Goal: Information Seeking & Learning: Check status

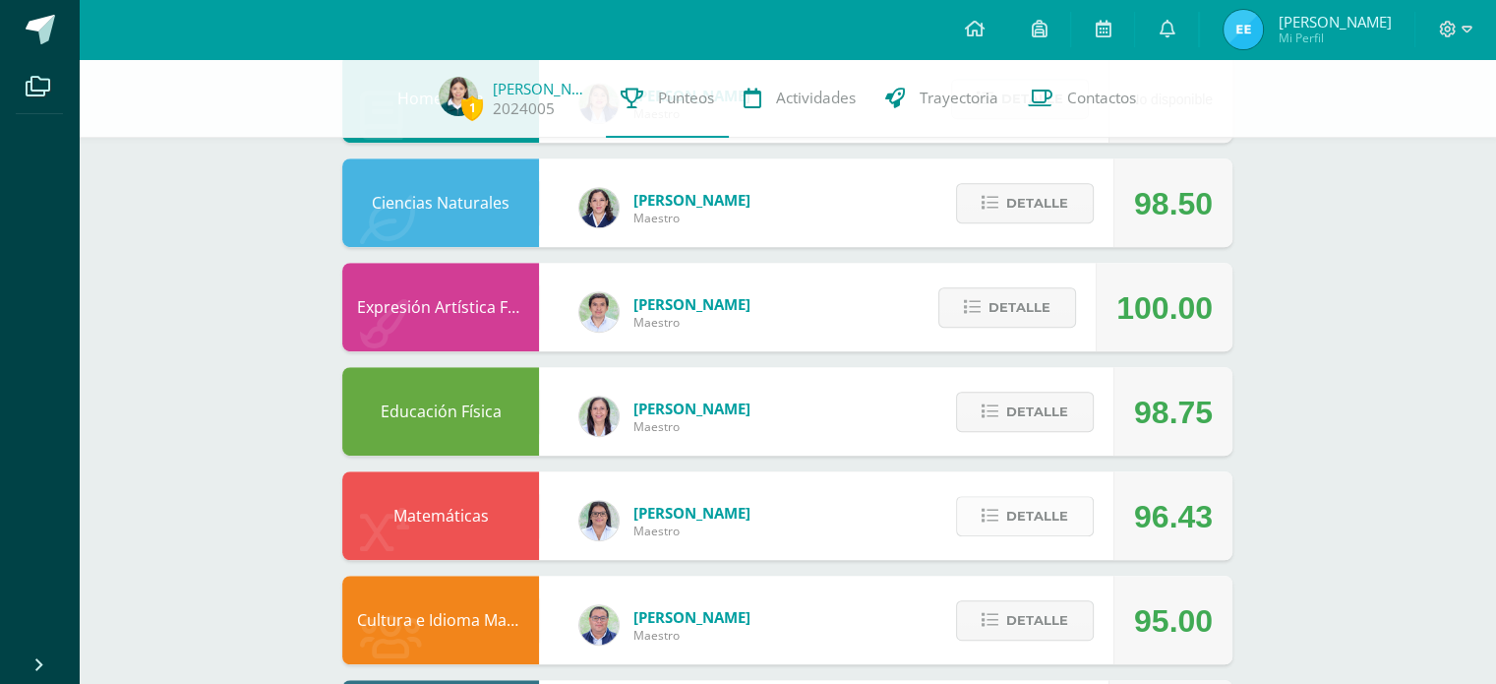
click at [1058, 526] on span "Detalle" at bounding box center [1037, 516] width 62 height 36
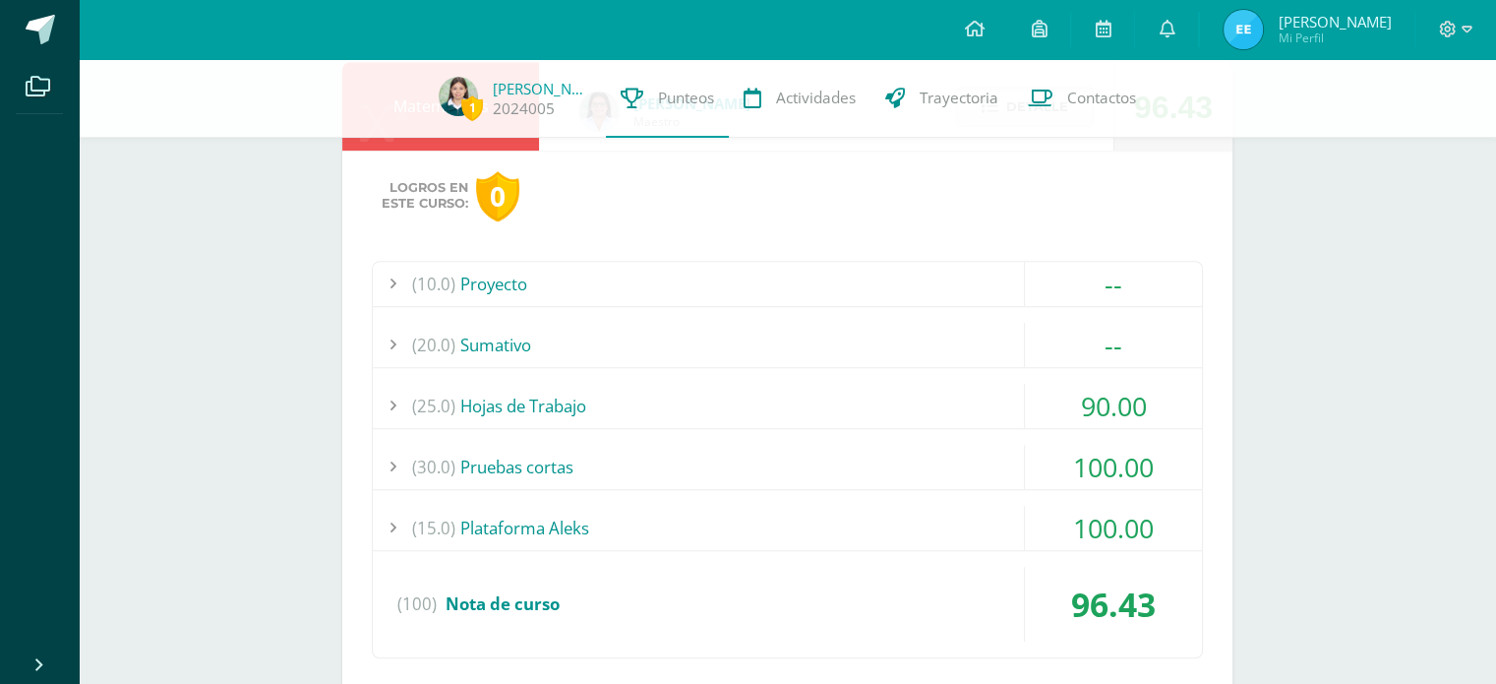
scroll to position [1499, 0]
click at [1178, 402] on div "90.00" at bounding box center [1113, 406] width 177 height 44
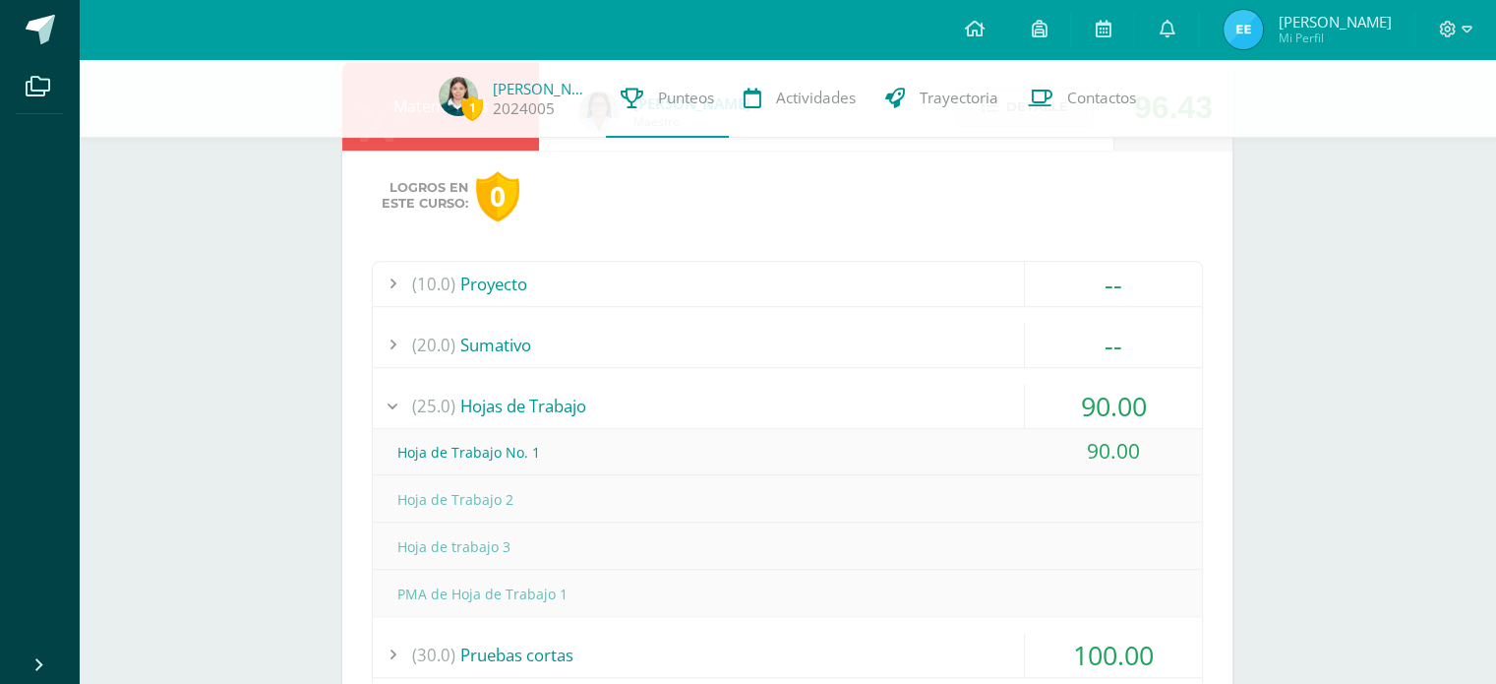
click at [1162, 409] on div "90.00" at bounding box center [1113, 406] width 177 height 44
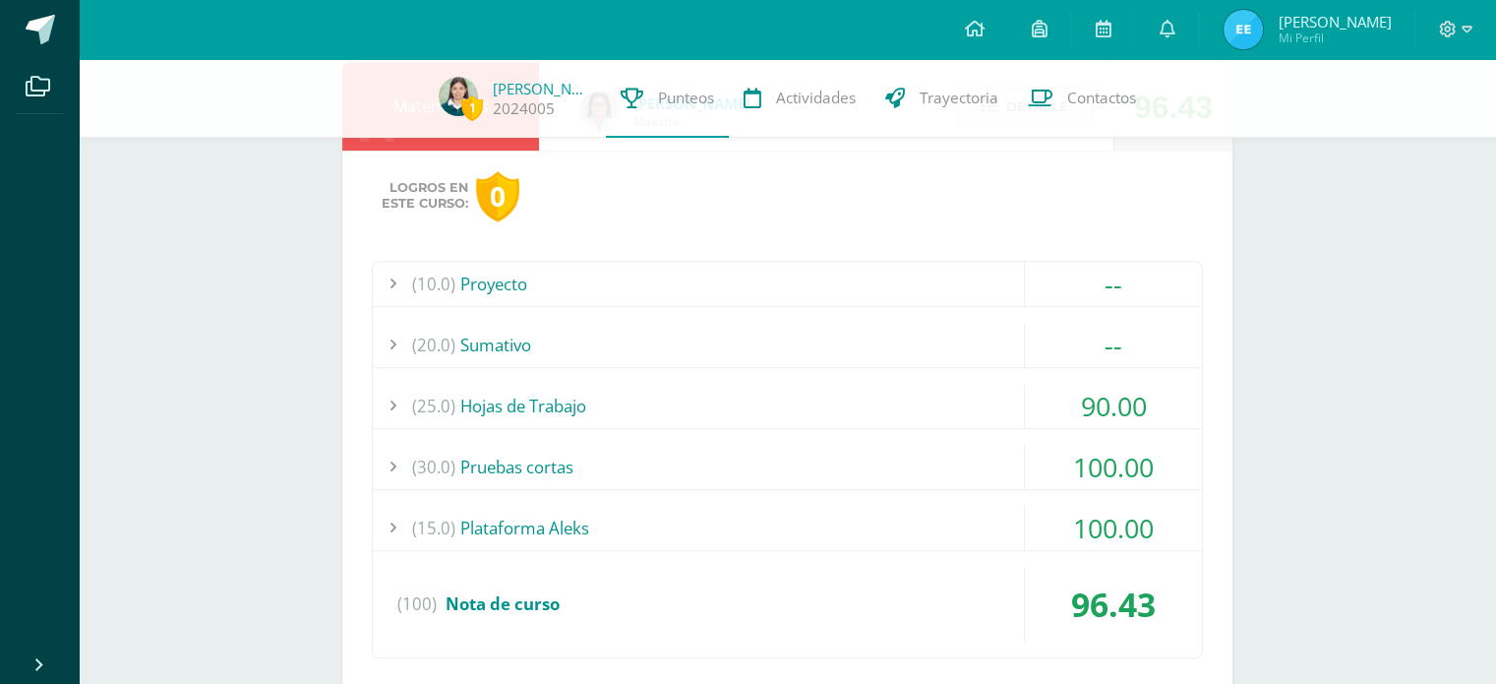
click at [1158, 477] on div "100.00" at bounding box center [1113, 467] width 177 height 44
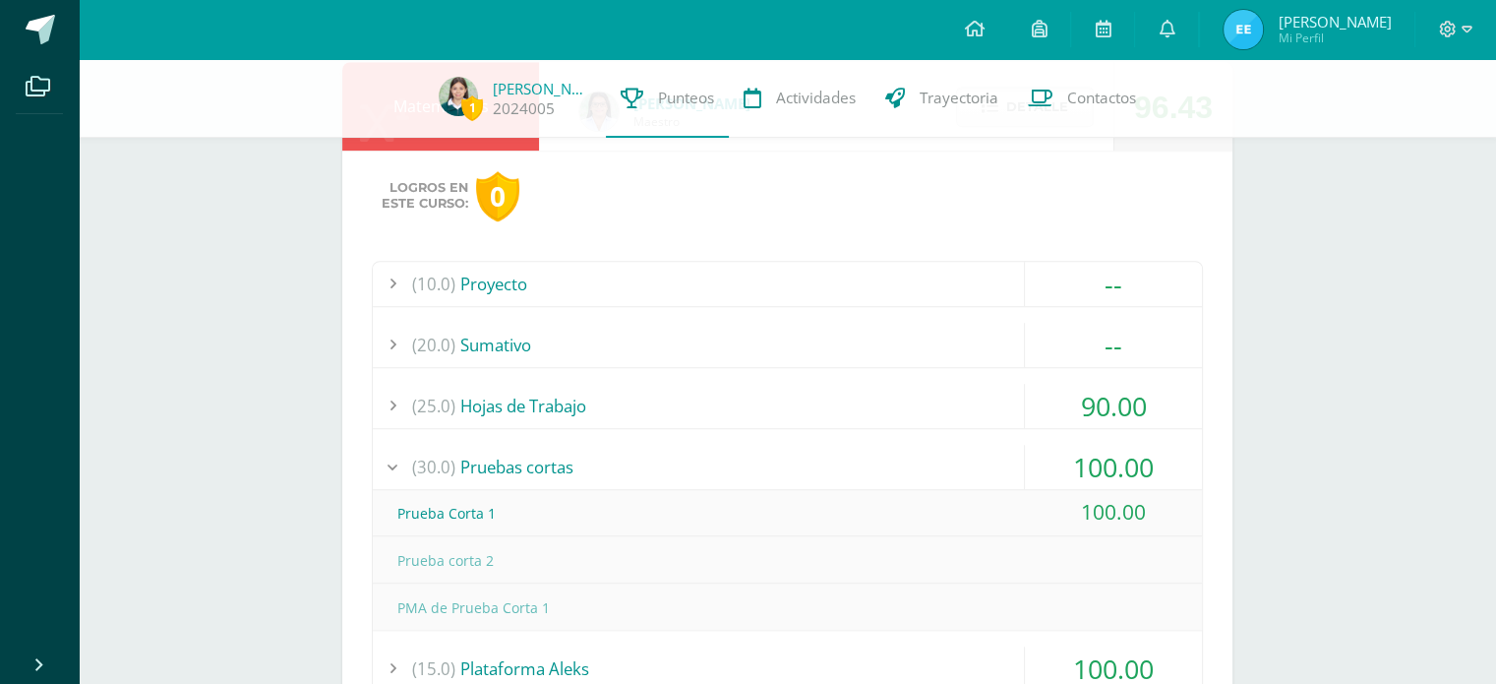
click at [1154, 484] on div "100.00" at bounding box center [1113, 467] width 177 height 44
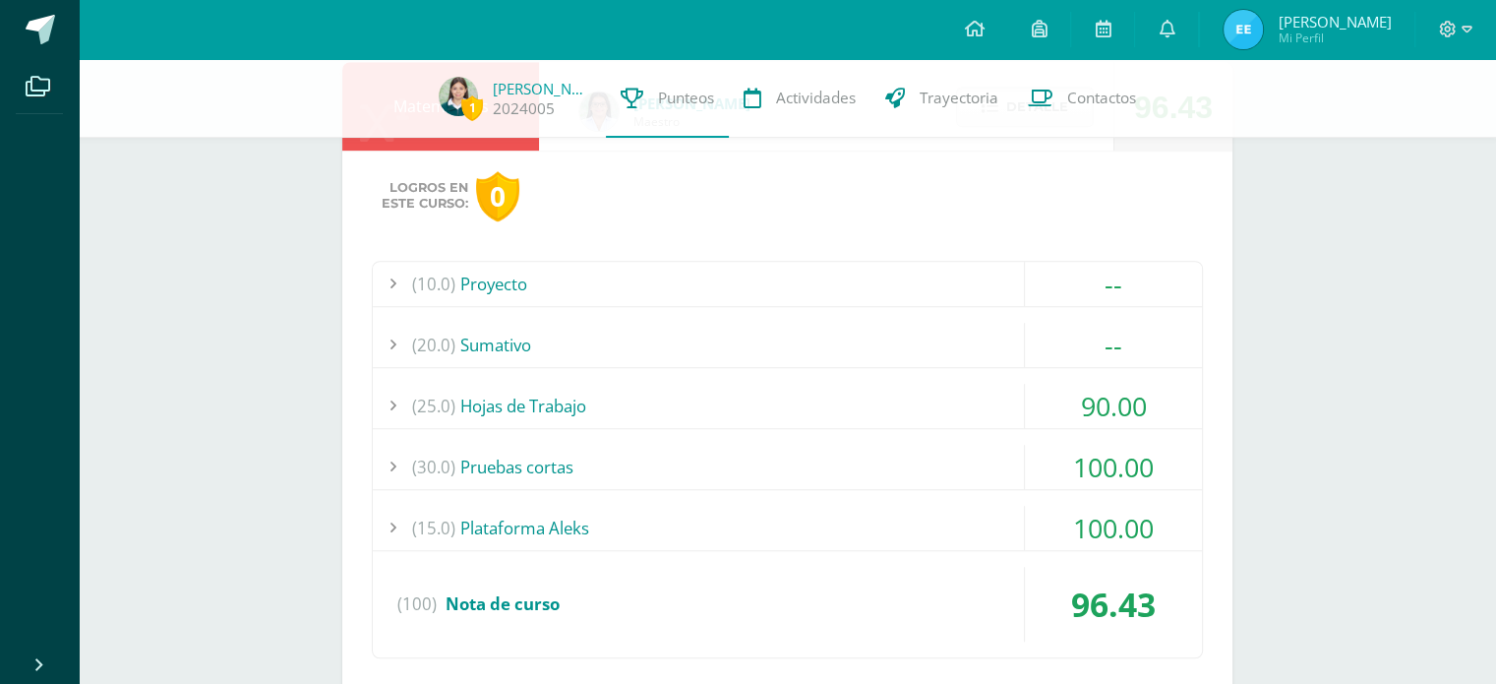
click at [1150, 545] on div "100.00" at bounding box center [1113, 528] width 177 height 44
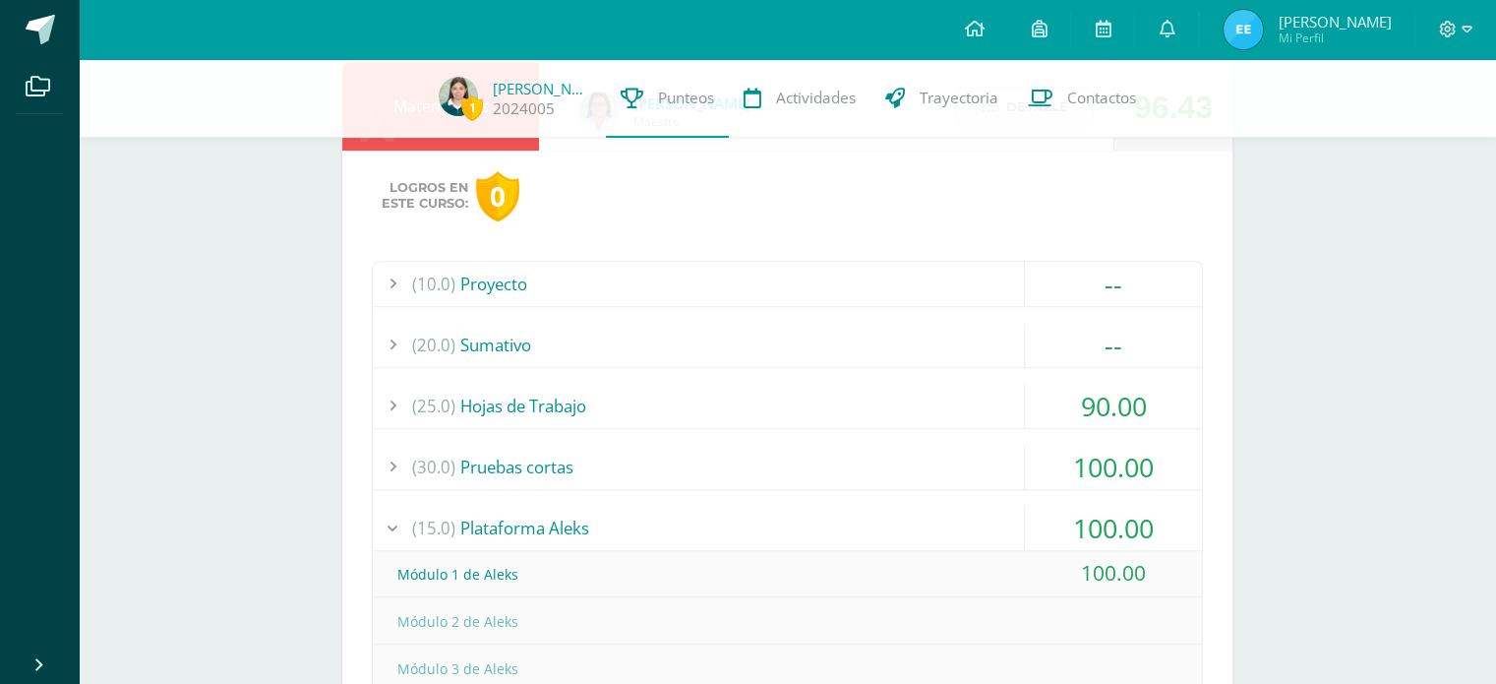
click at [1154, 539] on div "100.00" at bounding box center [1113, 528] width 177 height 44
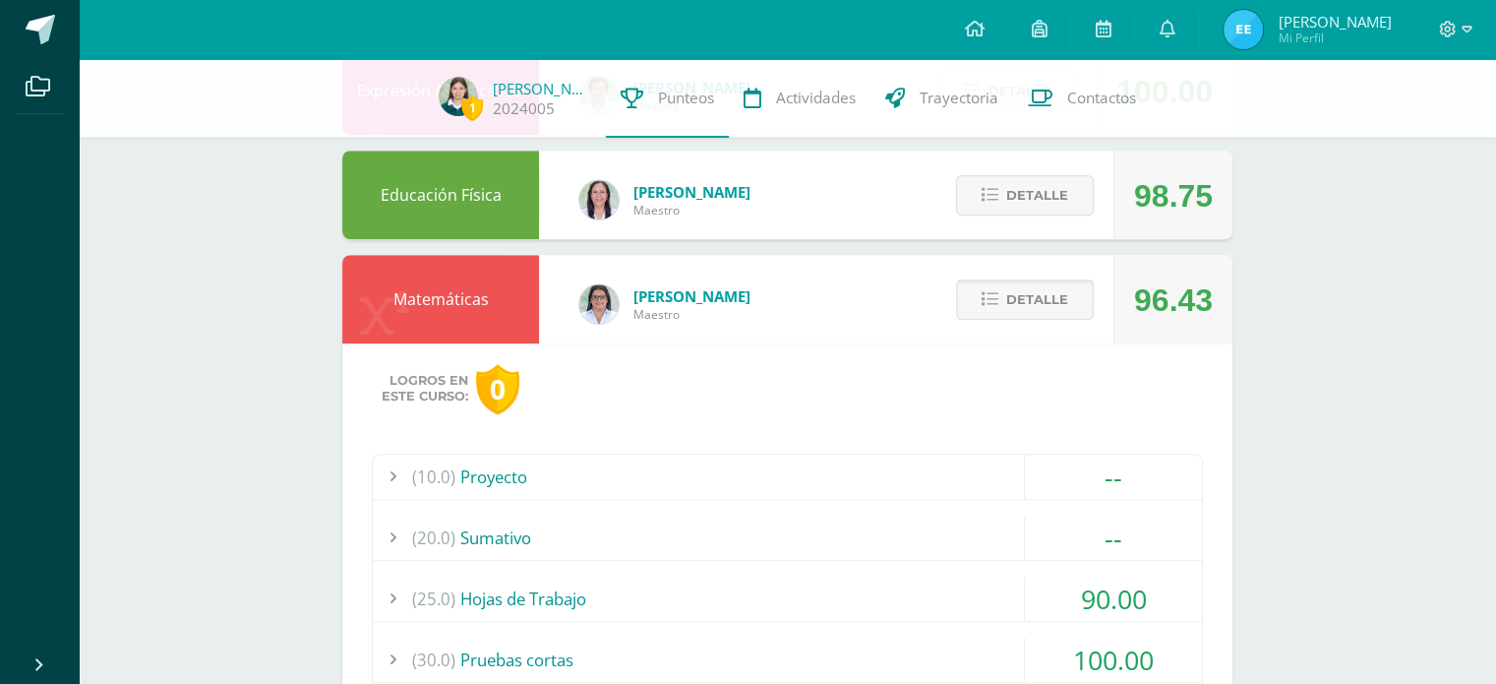
click at [1051, 305] on span "Detalle" at bounding box center [1037, 299] width 62 height 36
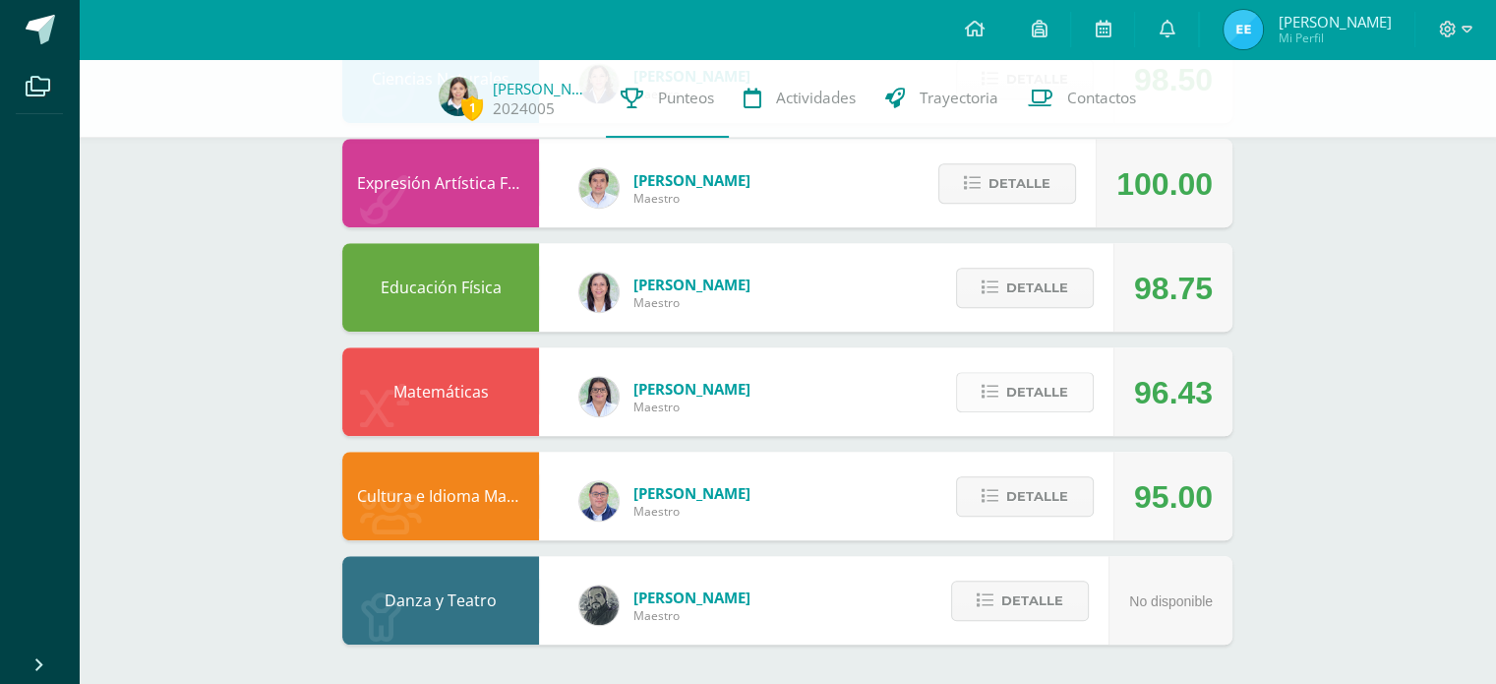
scroll to position [1214, 0]
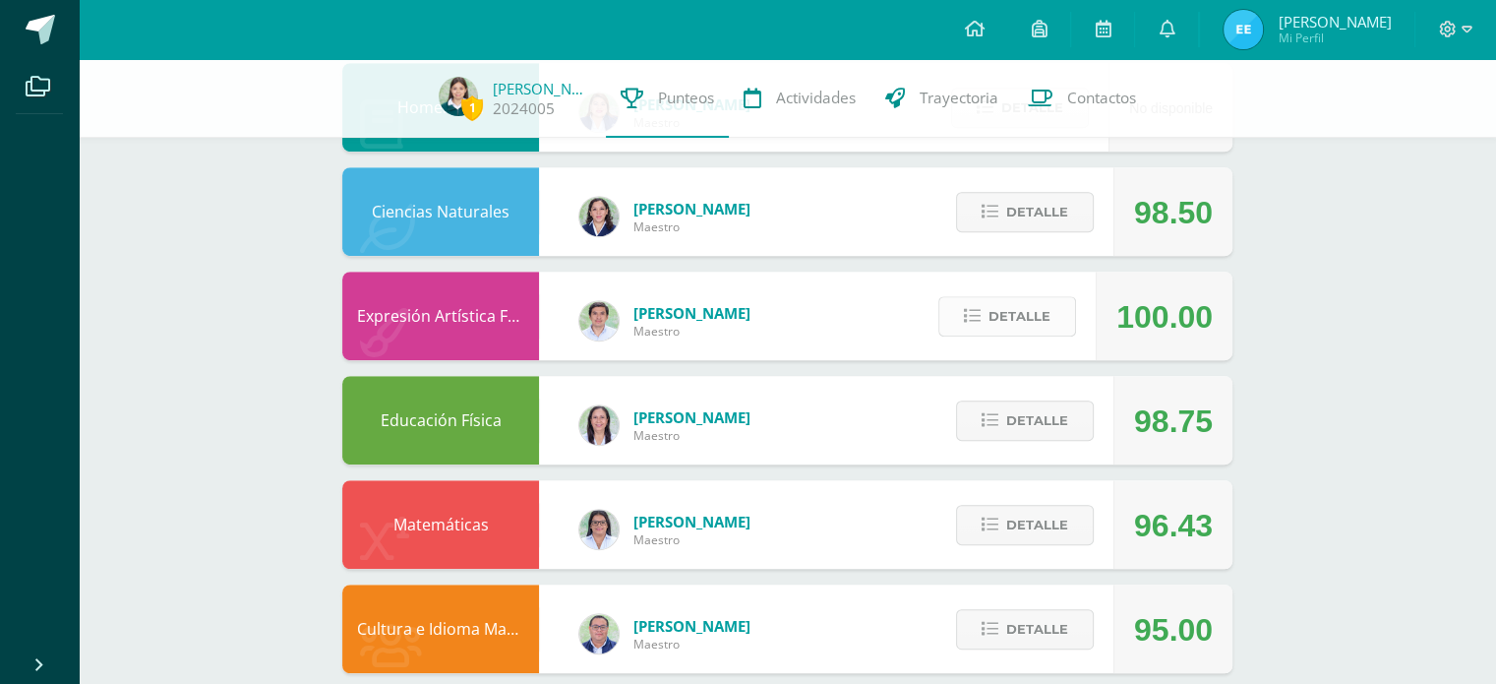
click at [1053, 323] on button "Detalle" at bounding box center [1007, 316] width 138 height 40
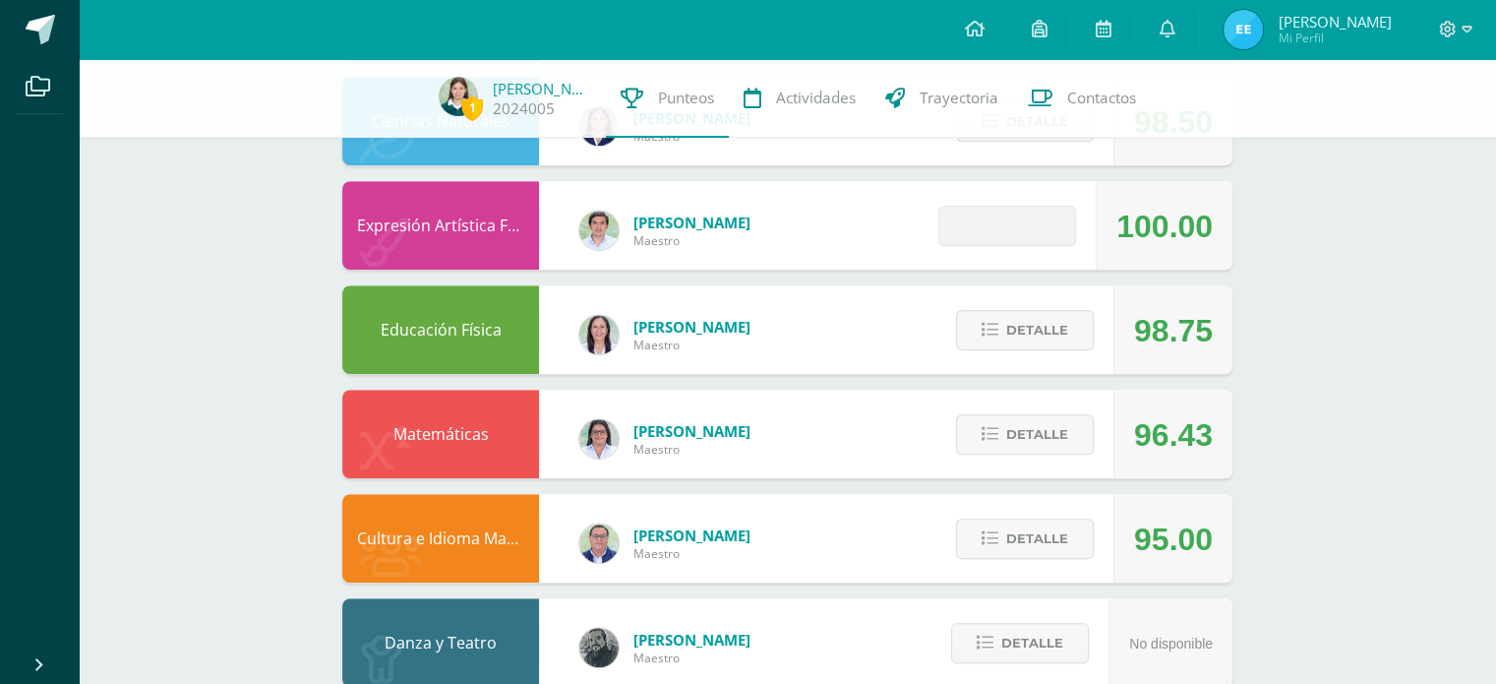
scroll to position [1172, 0]
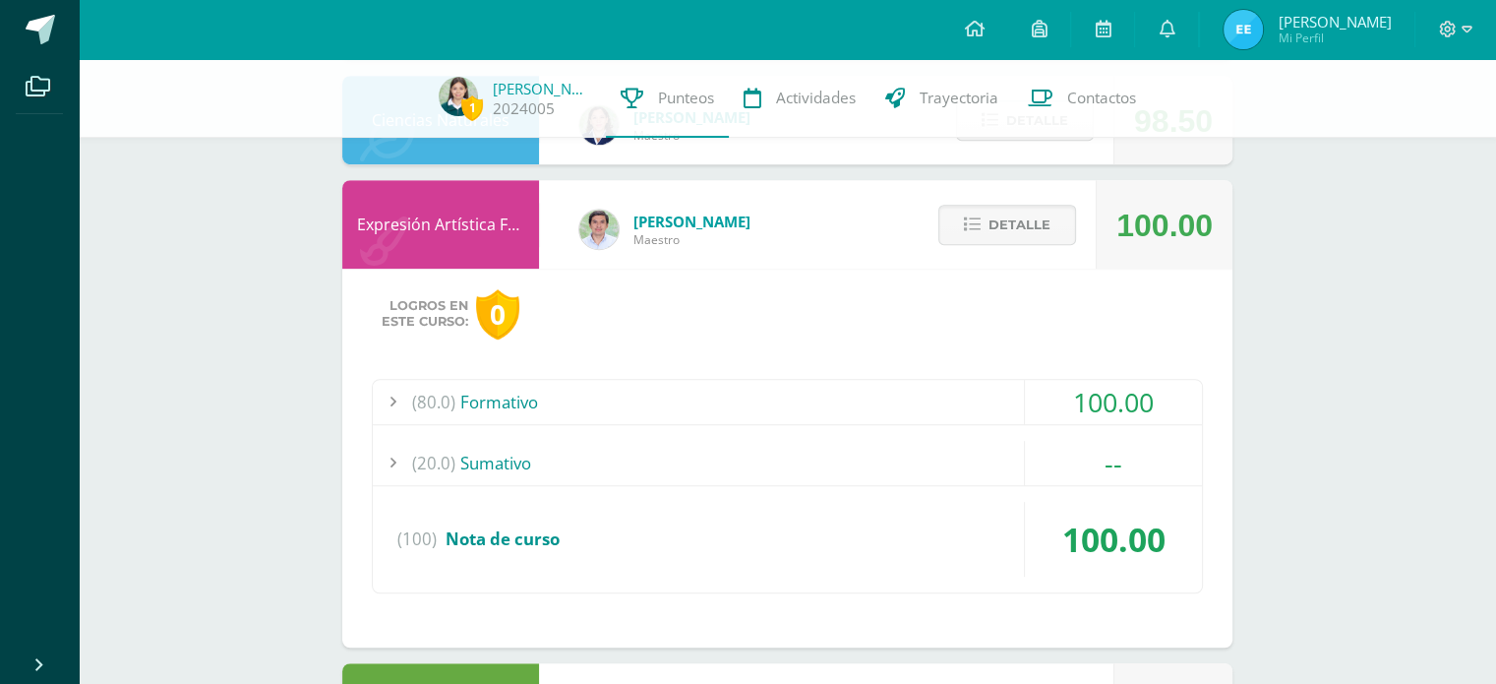
click at [1175, 397] on div "100.00" at bounding box center [1113, 402] width 177 height 44
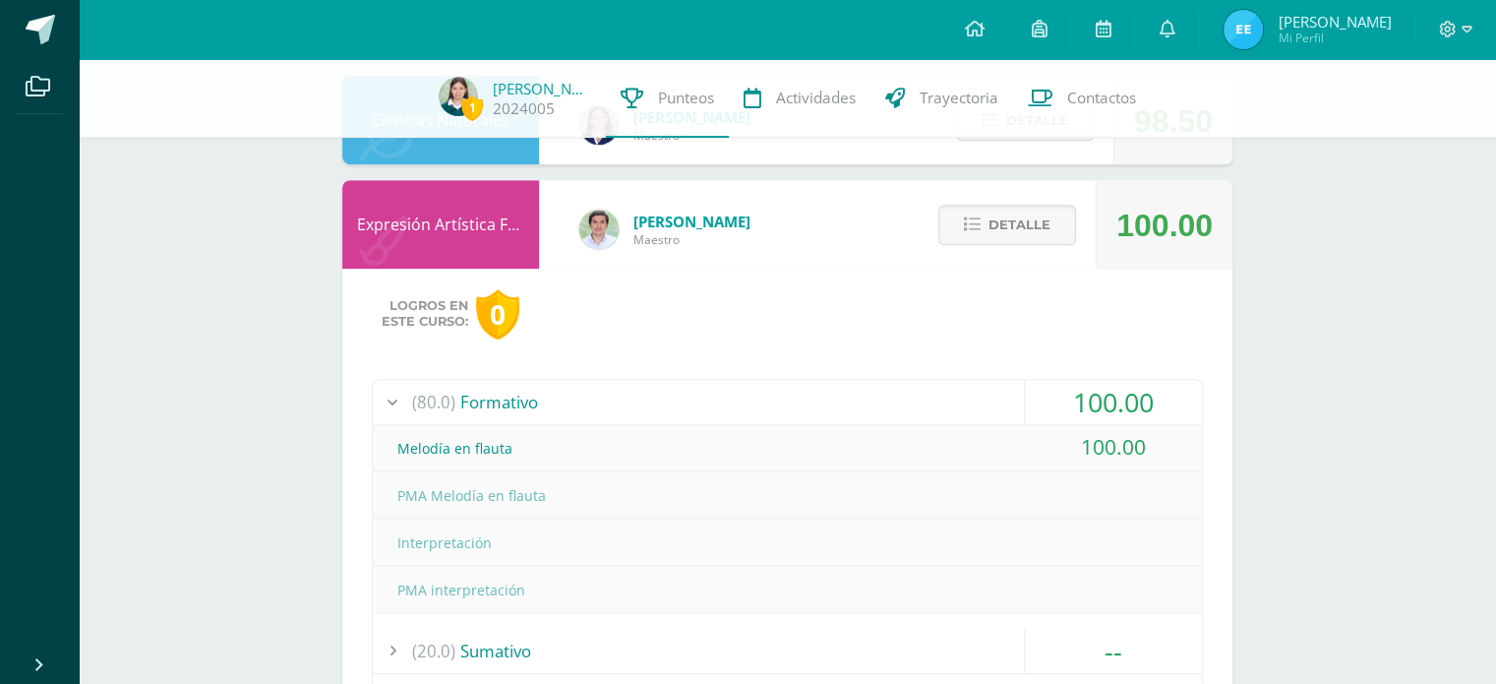
click at [1172, 409] on div "100.00" at bounding box center [1113, 402] width 177 height 44
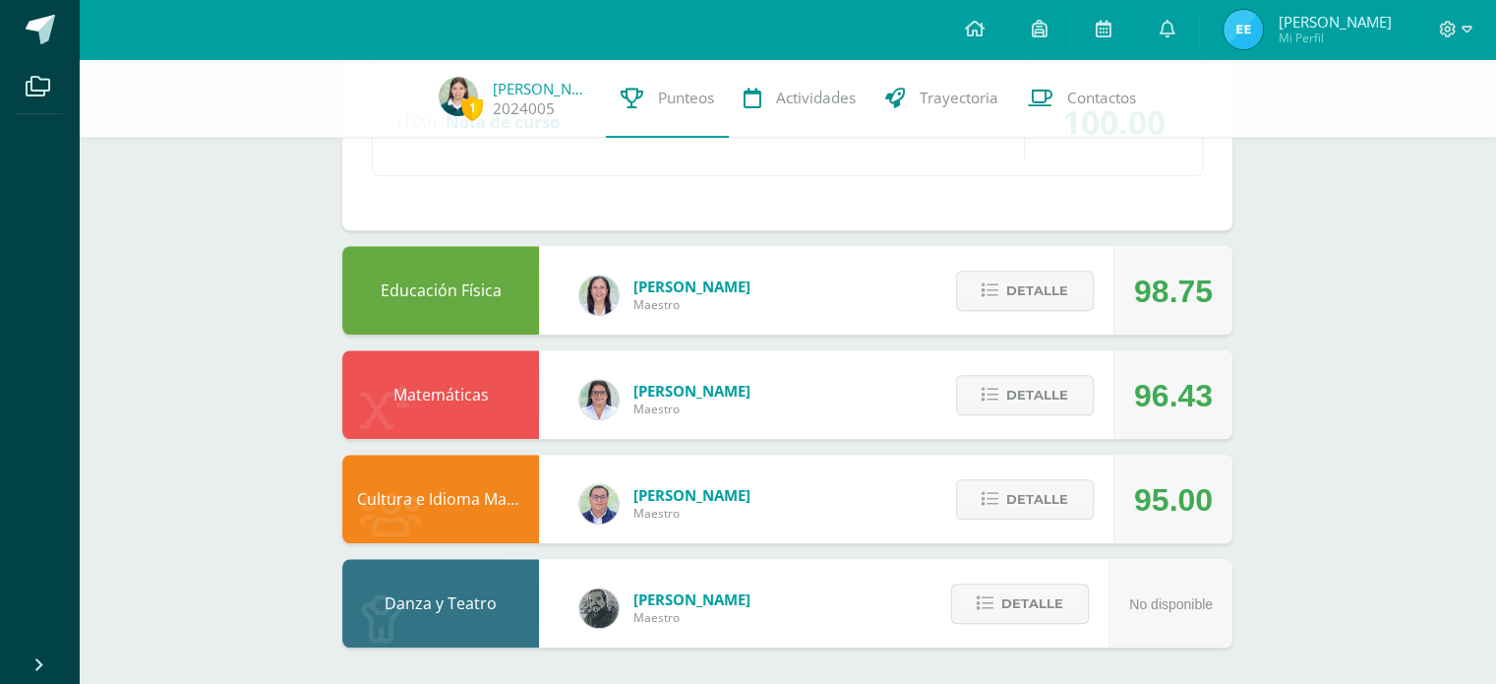
scroll to position [1591, 0]
click at [1051, 306] on span "Detalle" at bounding box center [1037, 289] width 62 height 36
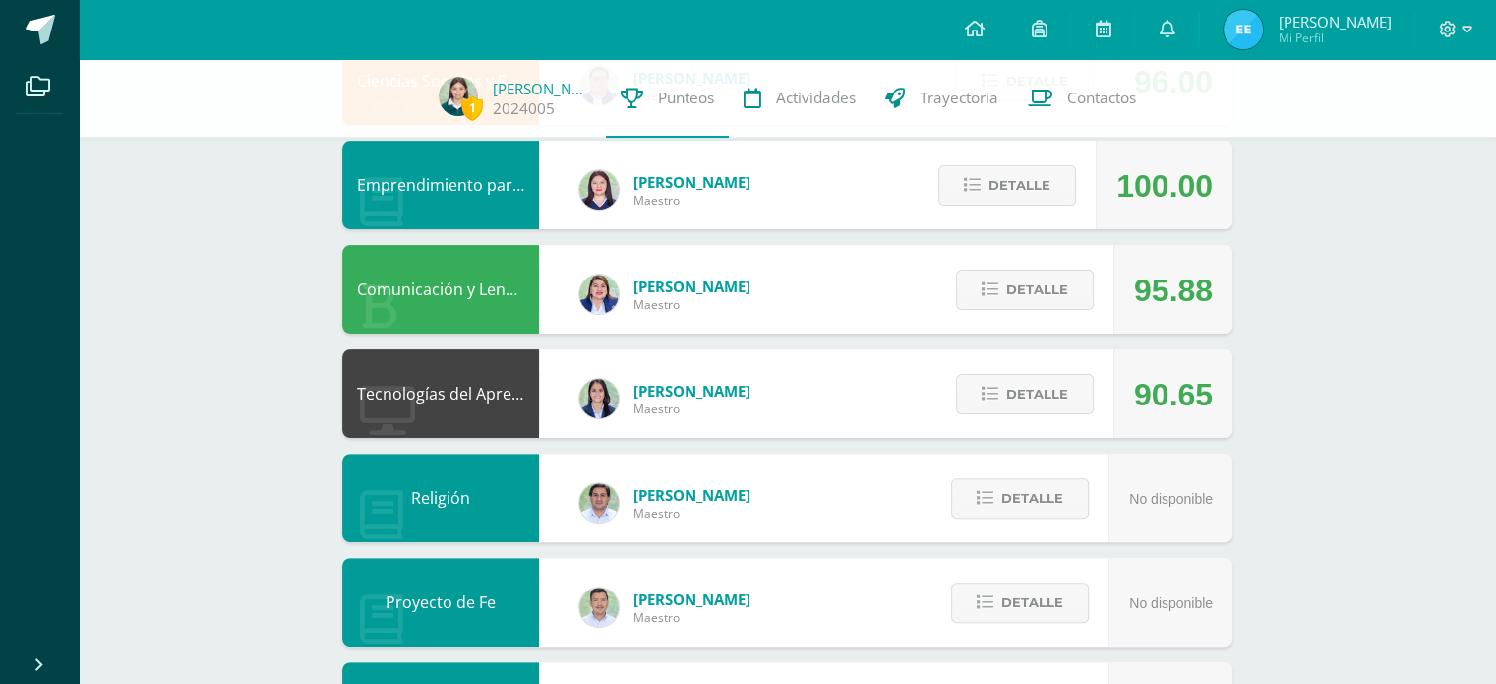
scroll to position [488, 0]
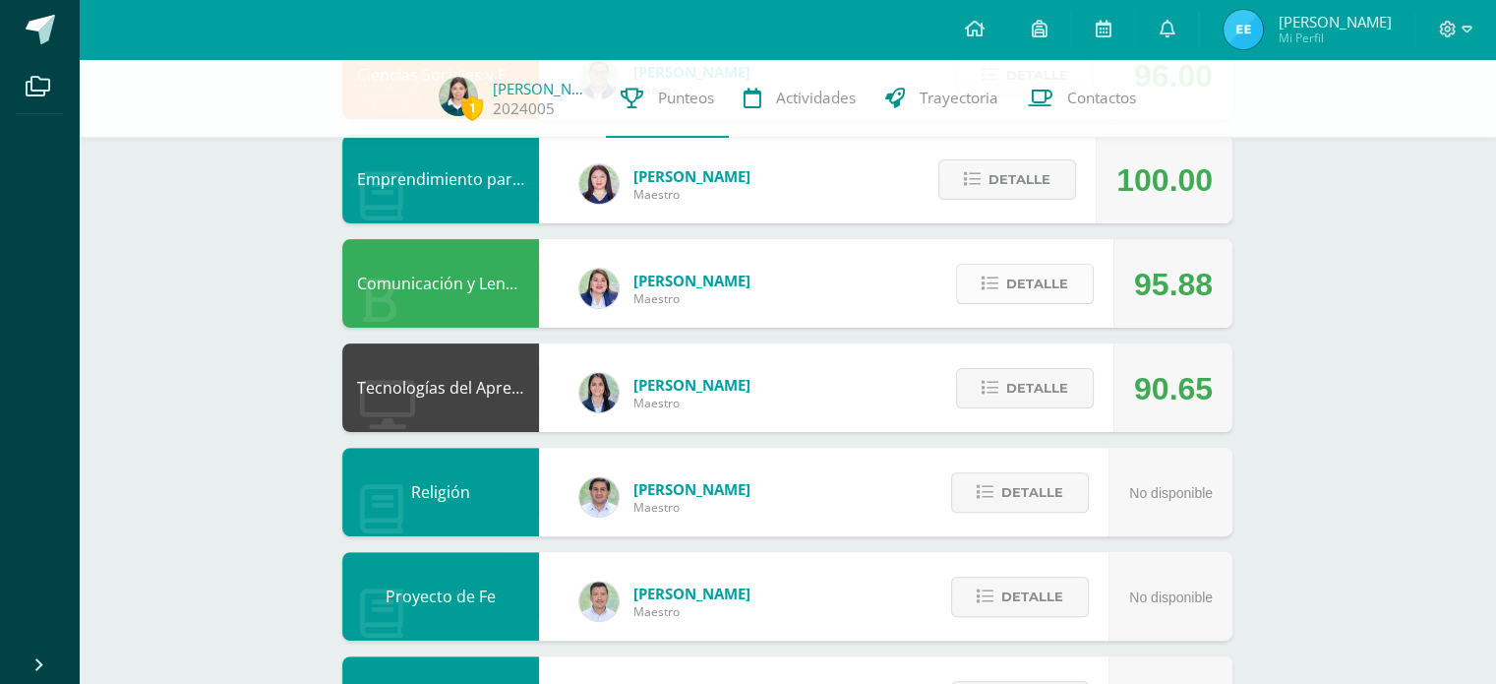
click at [1071, 295] on button "Detalle" at bounding box center [1025, 284] width 138 height 40
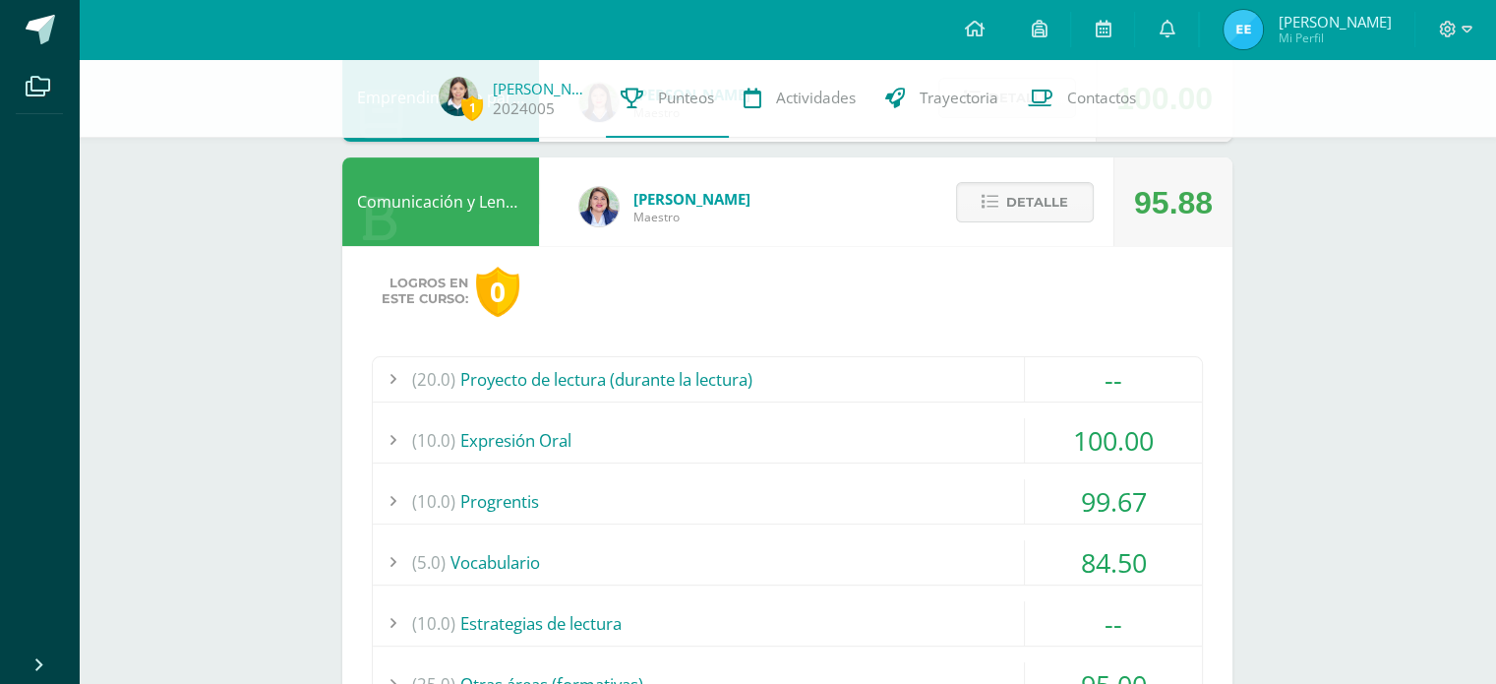
click at [1157, 571] on div "84.50" at bounding box center [1113, 562] width 177 height 44
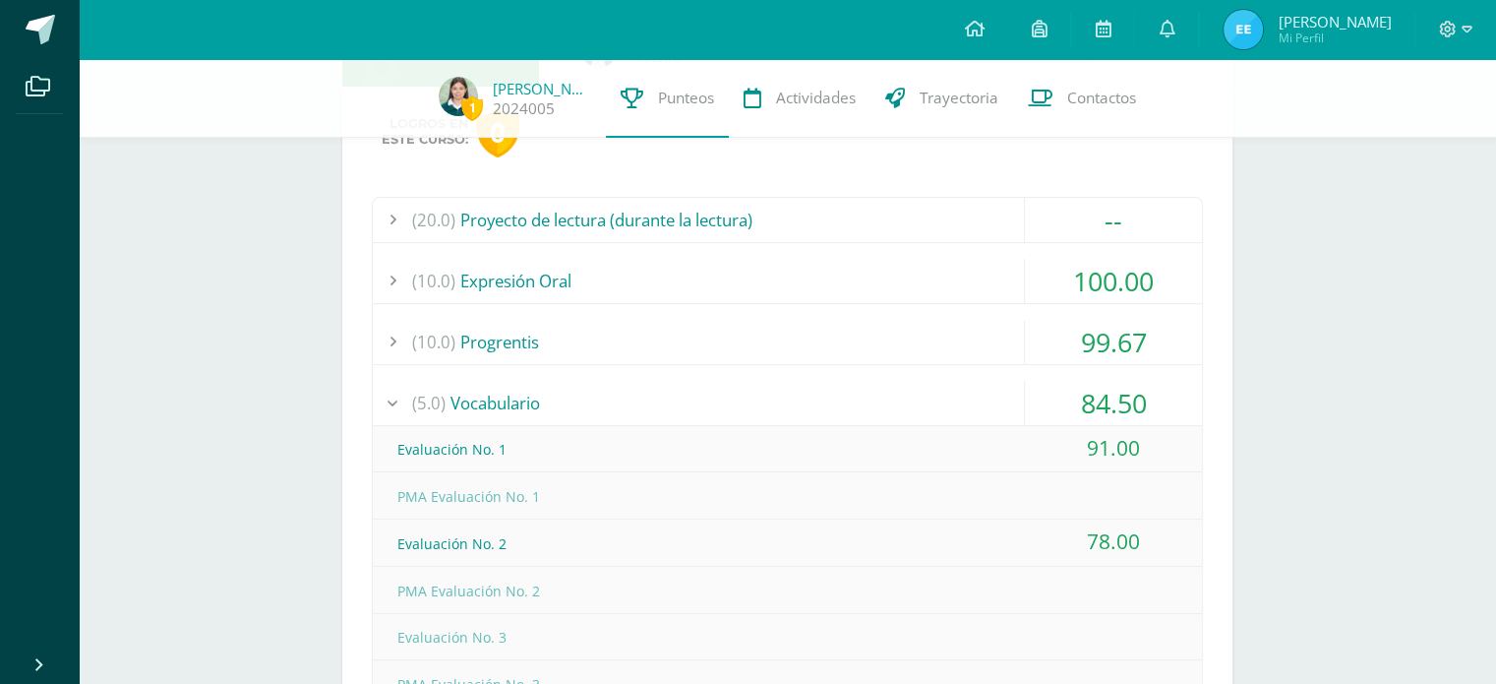
scroll to position [744, 0]
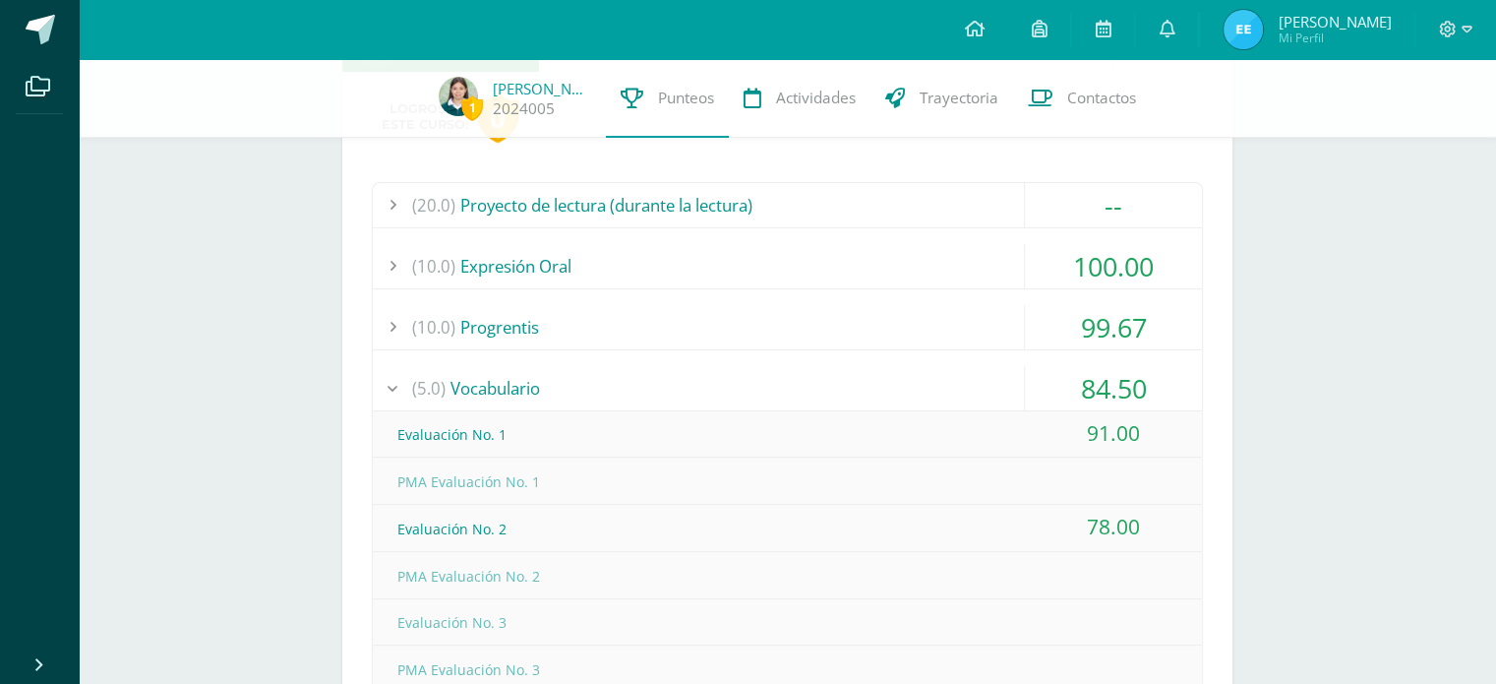
click at [1165, 380] on div "84.50" at bounding box center [1113, 388] width 177 height 44
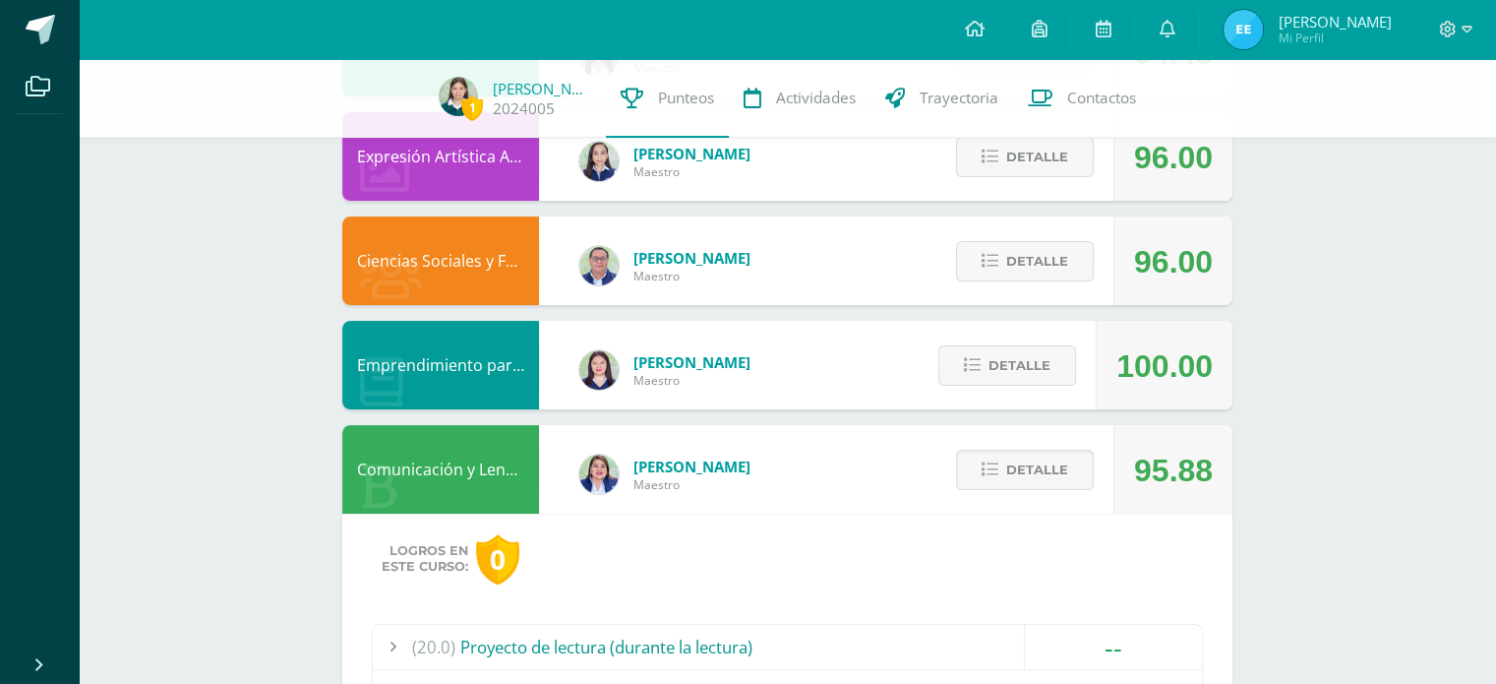
scroll to position [276, 0]
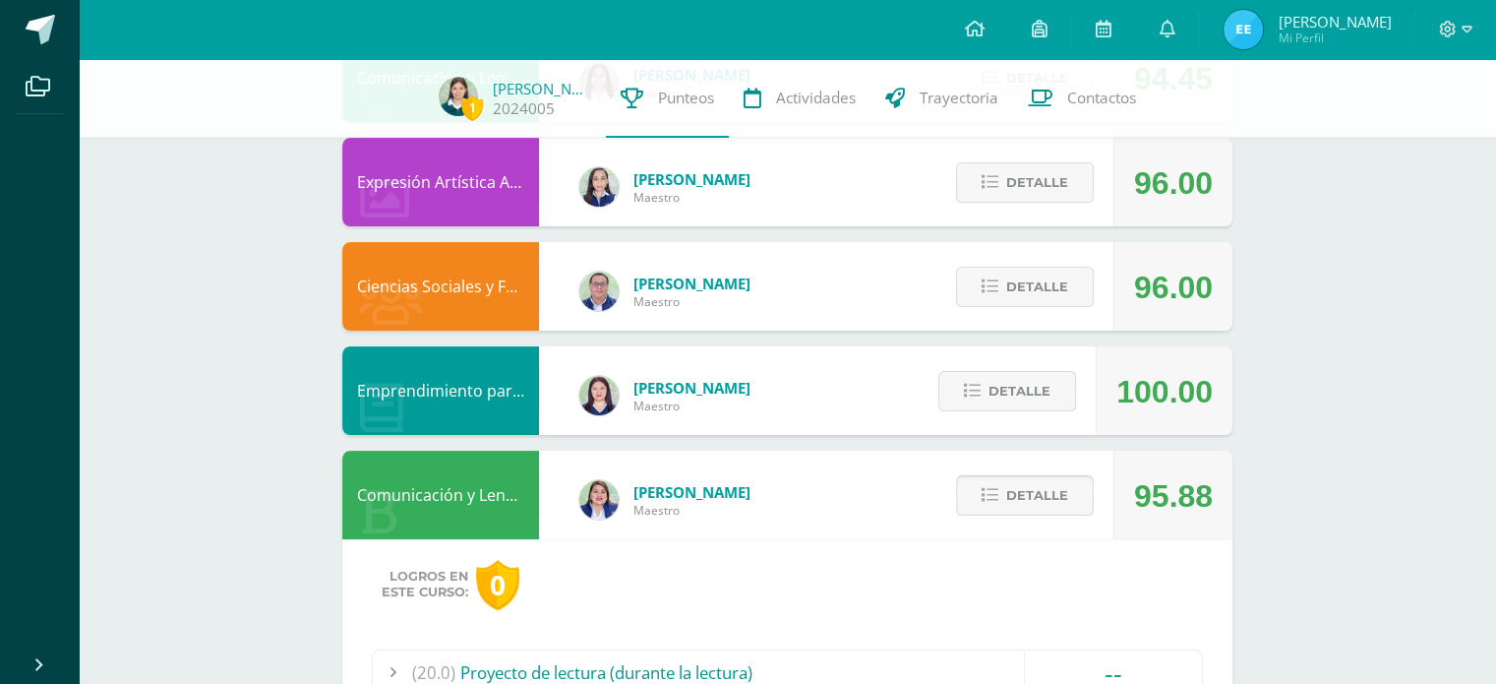
click at [1047, 507] on span "Detalle" at bounding box center [1037, 495] width 62 height 36
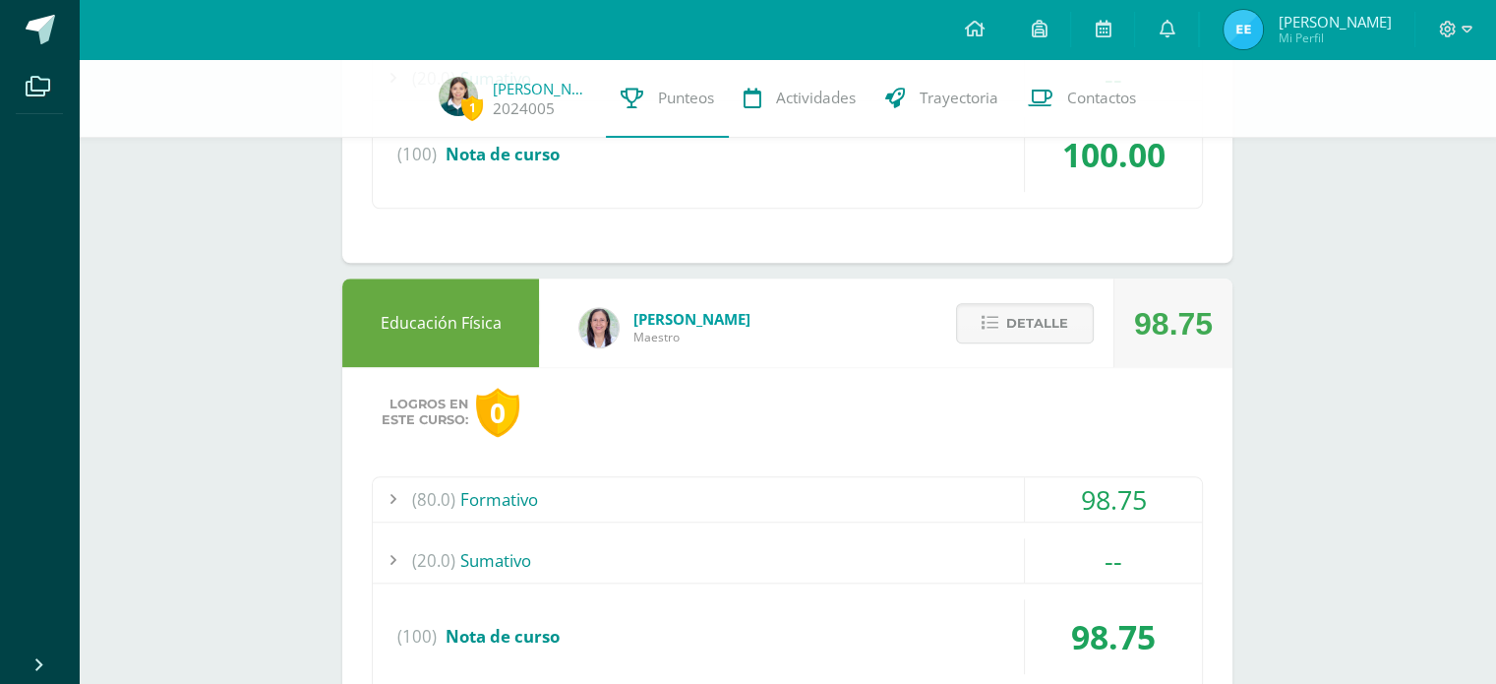
scroll to position [1456, 0]
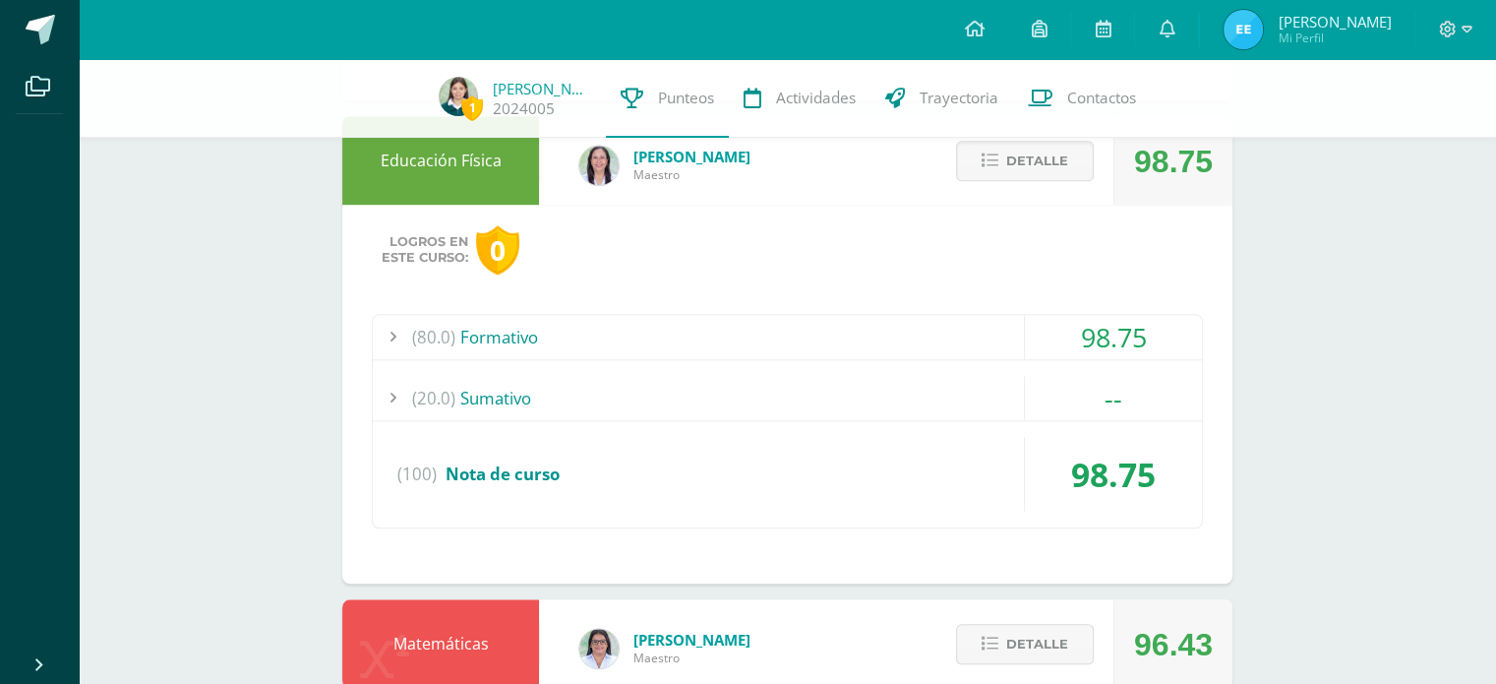
click at [1160, 335] on div "98.75" at bounding box center [1113, 337] width 177 height 44
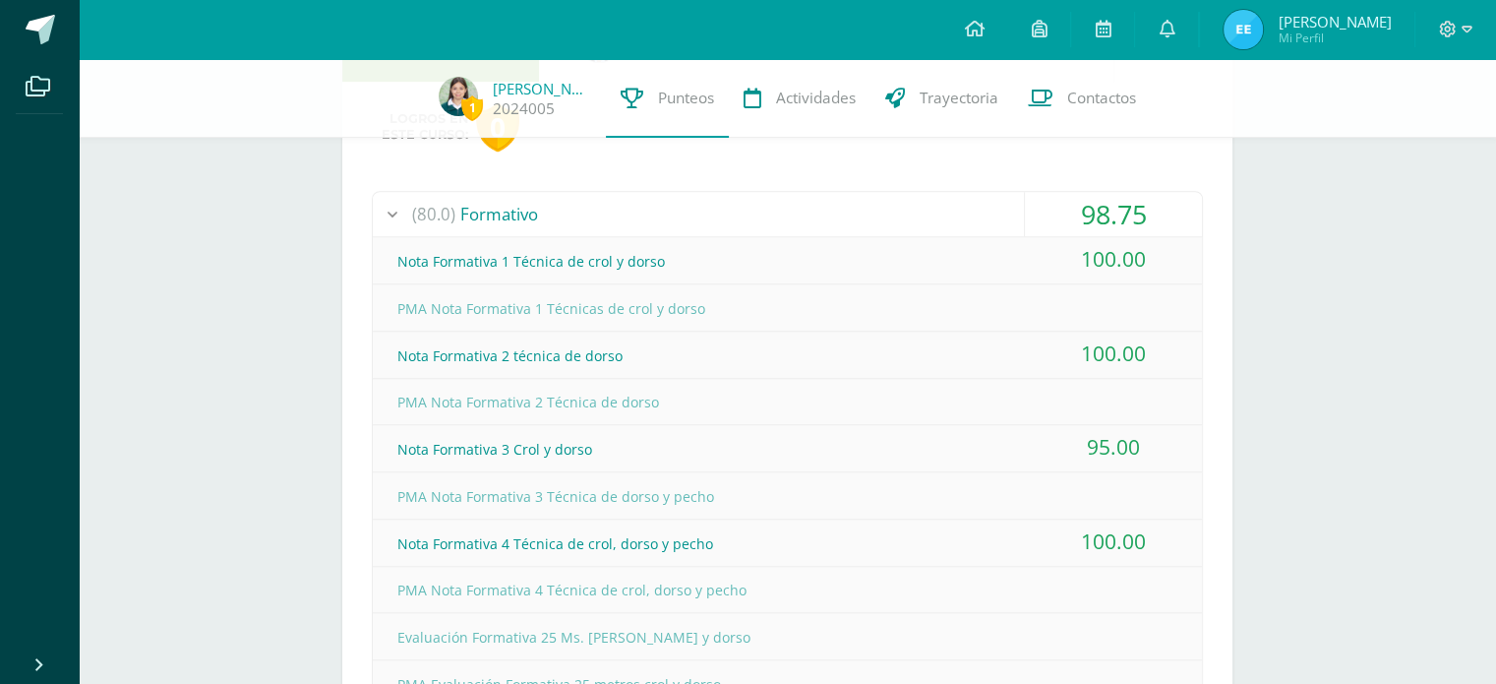
scroll to position [2038, 0]
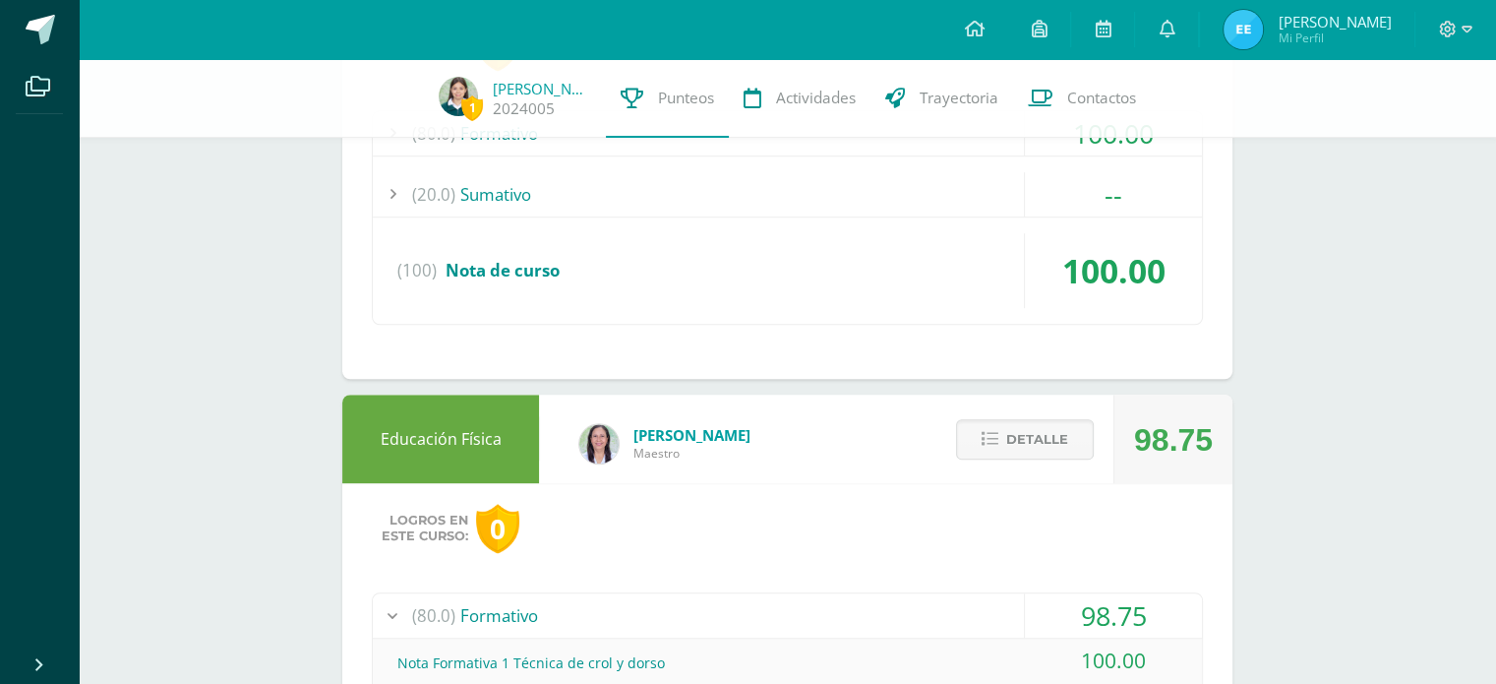
click at [1078, 439] on button "Detalle" at bounding box center [1025, 439] width 138 height 40
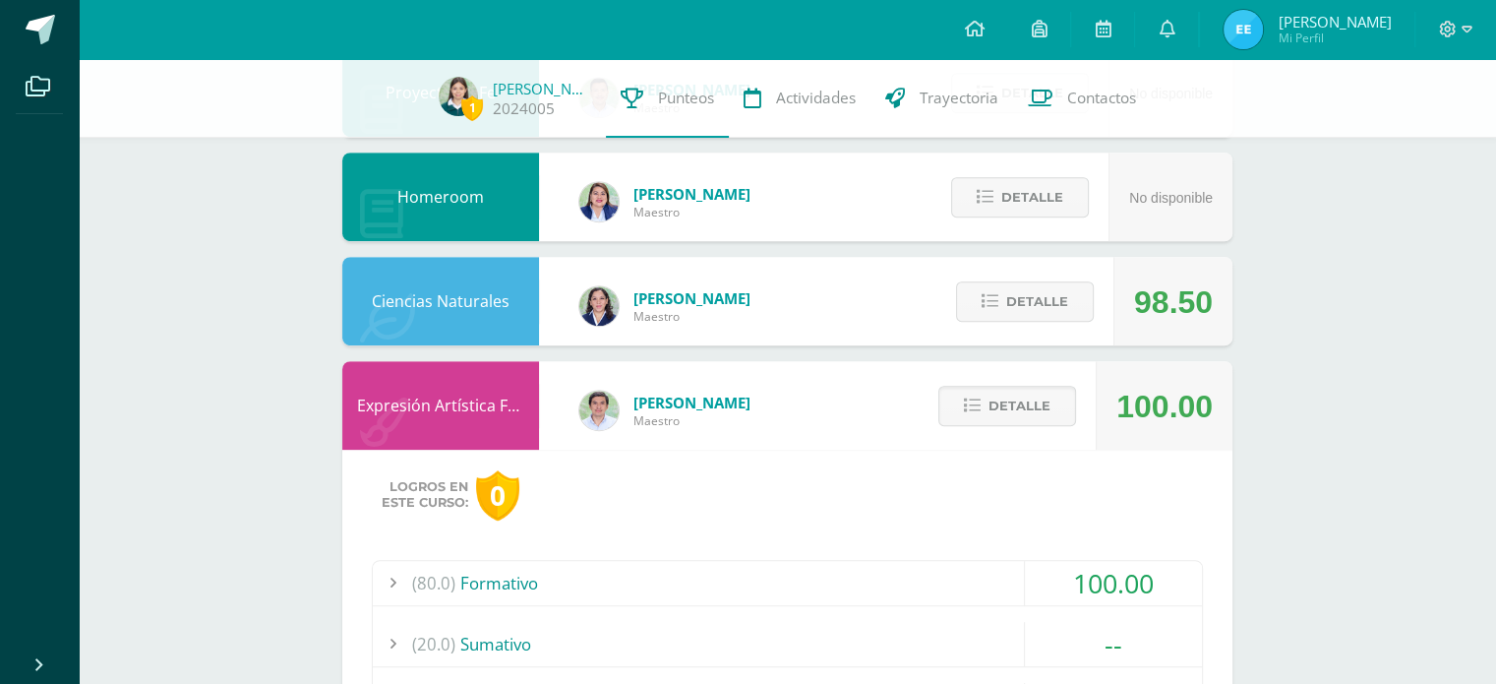
scroll to position [990, 0]
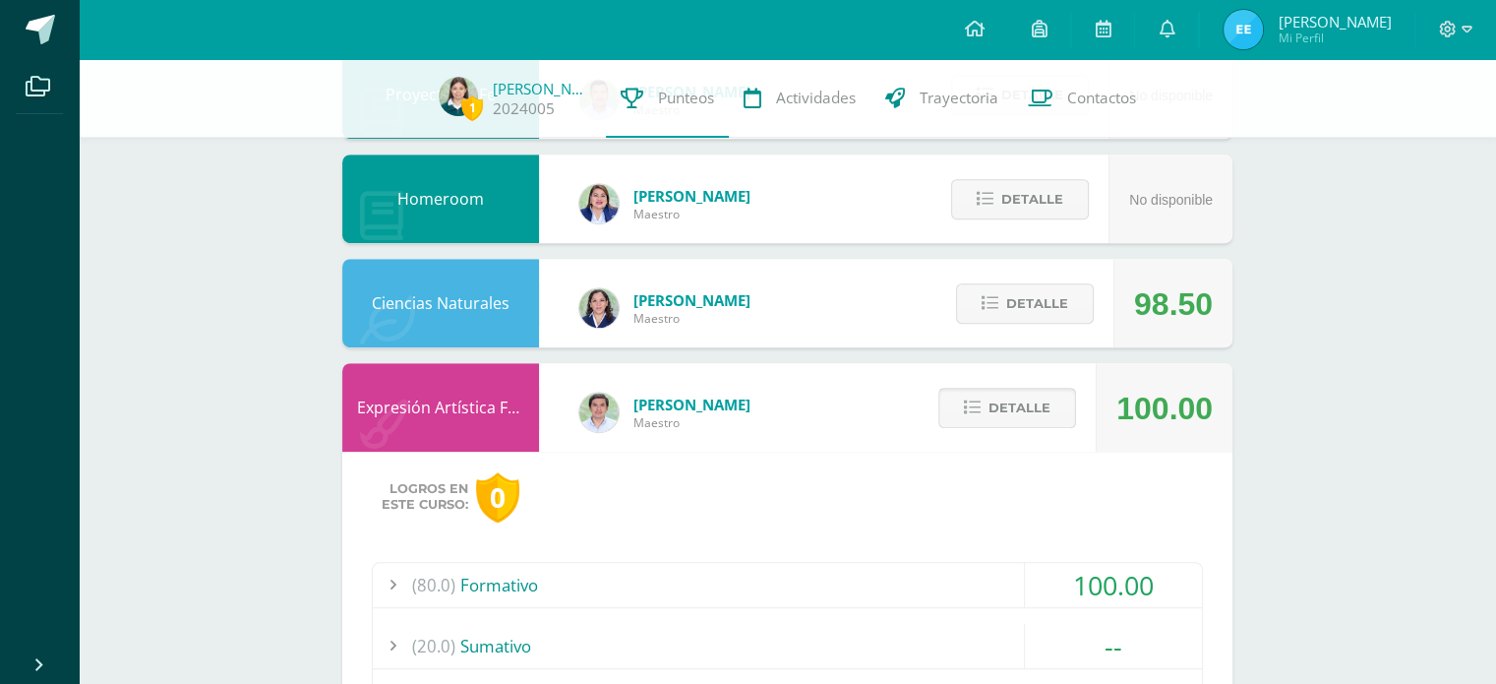
click at [1054, 397] on button "Detalle" at bounding box center [1007, 408] width 138 height 40
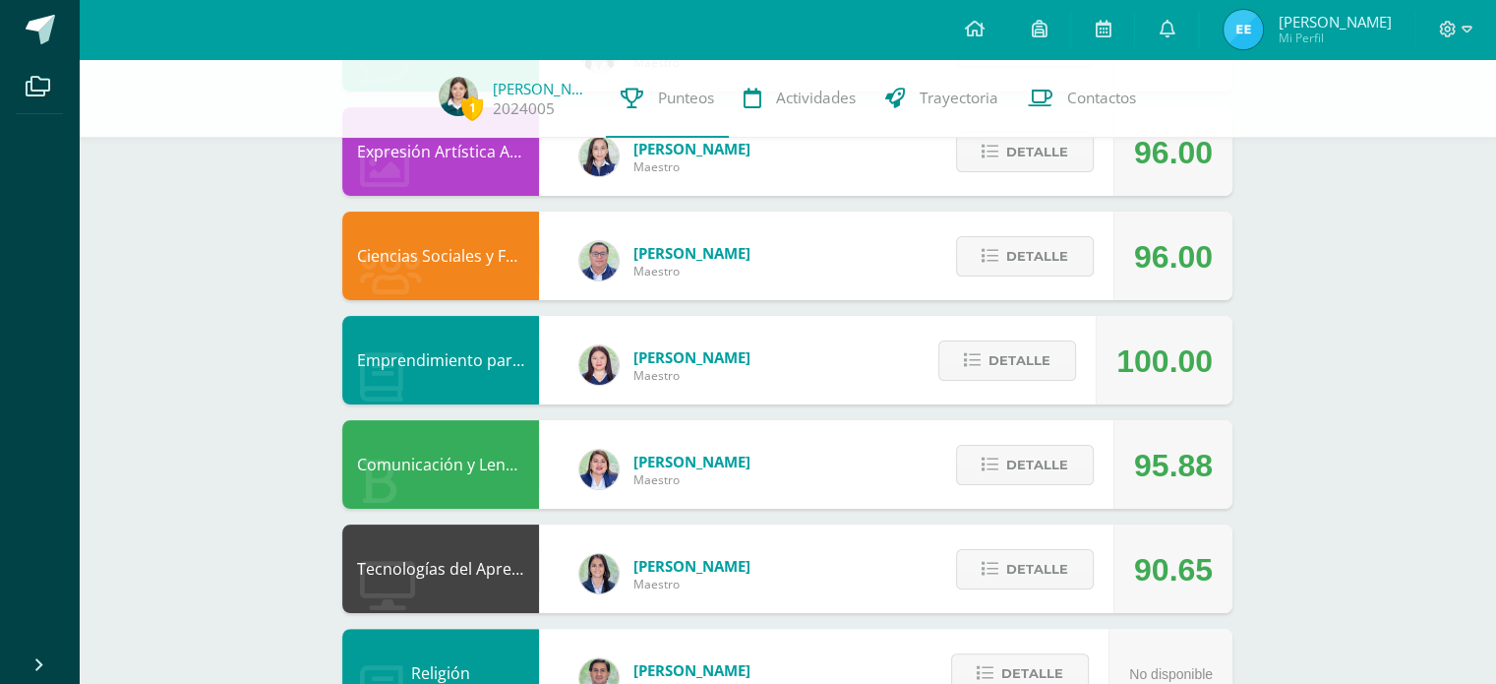
scroll to position [307, 0]
